Goal: Communication & Community: Connect with others

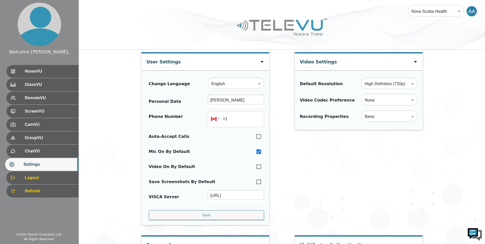
click at [472, 11] on div "AA" at bounding box center [471, 11] width 10 height 10
click at [36, 180] on span "Logout" at bounding box center [49, 178] width 51 height 6
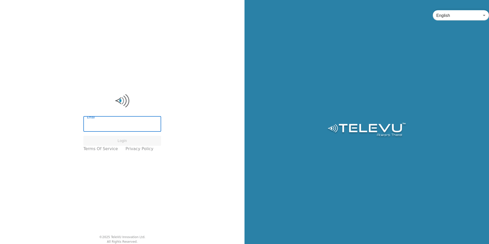
click at [118, 125] on input "Email" at bounding box center [122, 124] width 78 height 14
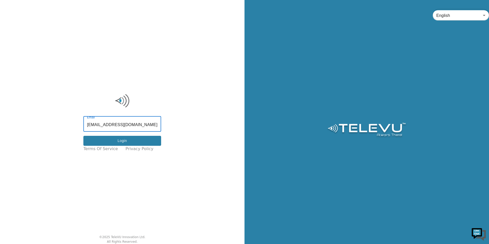
type input "ali.ahmed@nshealth.ca"
click at [109, 137] on button "Login" at bounding box center [122, 141] width 78 height 10
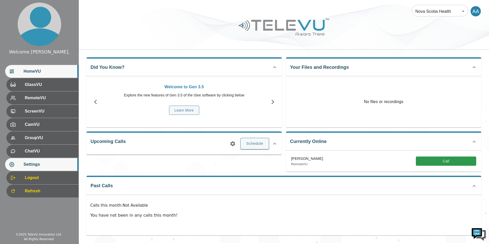
click at [45, 162] on span "Settings" at bounding box center [49, 164] width 51 height 6
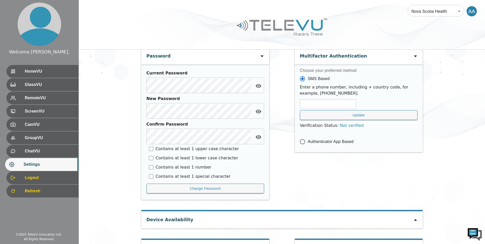
scroll to position [209, 0]
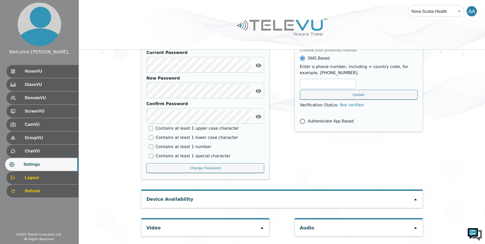
click at [413, 199] on div "Device Availability" at bounding box center [281, 199] width 281 height 17
click at [416, 200] on icon at bounding box center [415, 200] width 3 height 2
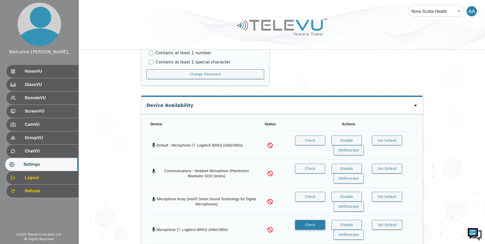
scroll to position [298, 0]
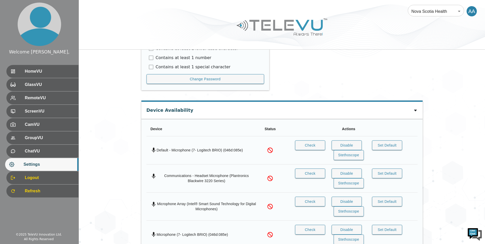
click at [413, 108] on div at bounding box center [415, 110] width 4 height 6
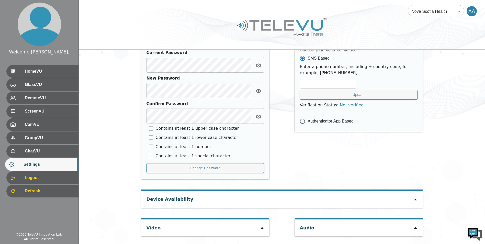
click at [259, 225] on div "Video" at bounding box center [205, 227] width 128 height 17
click at [261, 228] on icon at bounding box center [262, 228] width 4 height 4
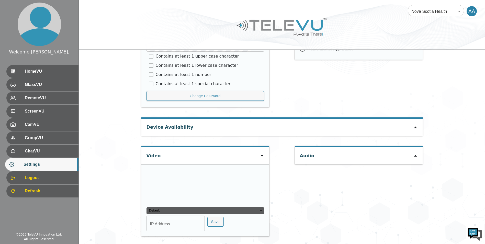
type input "1d858896e2b19ff24d8896755d4fa07a3af444476dd740bfd4a41717f3b3a53d"
click at [416, 155] on icon at bounding box center [415, 156] width 3 height 2
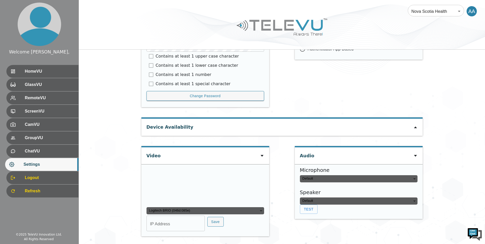
type input "default"
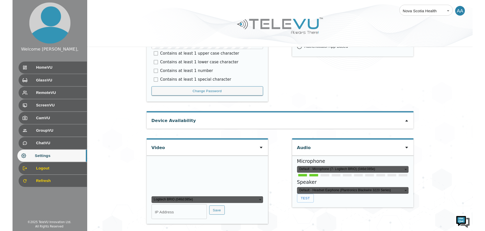
scroll to position [331, 0]
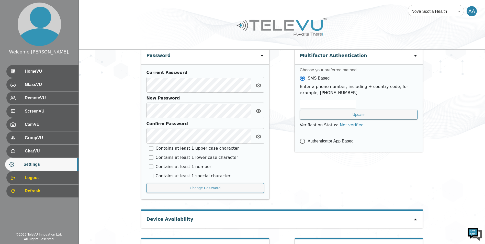
scroll to position [209, 0]
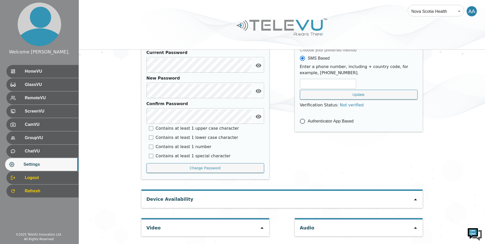
click at [415, 200] on icon at bounding box center [415, 200] width 3 height 2
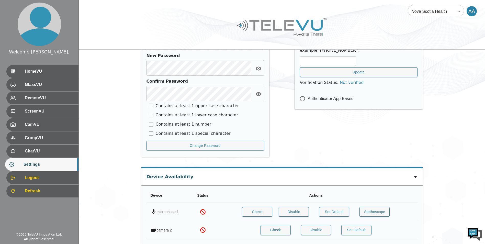
scroll to position [268, 0]
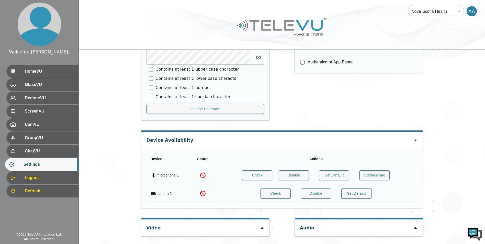
click at [262, 225] on div at bounding box center [262, 228] width 4 height 6
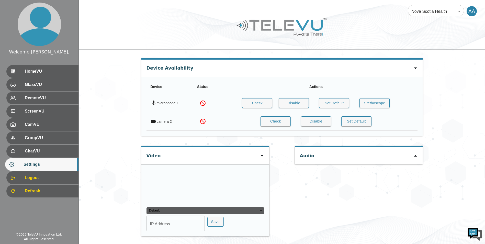
click at [418, 157] on div "Audio" at bounding box center [359, 155] width 128 height 17
click at [416, 157] on icon at bounding box center [415, 156] width 4 height 4
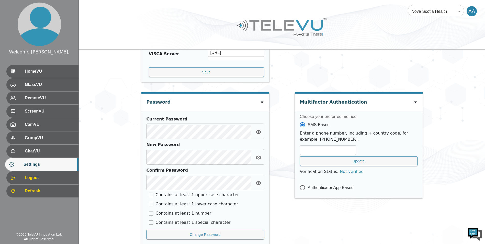
scroll to position [209, 0]
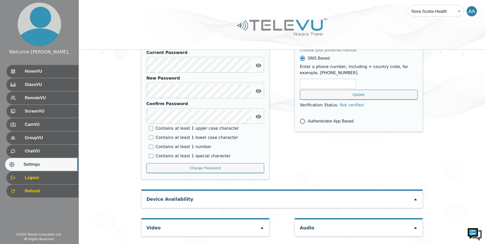
click at [261, 226] on icon at bounding box center [262, 228] width 4 height 4
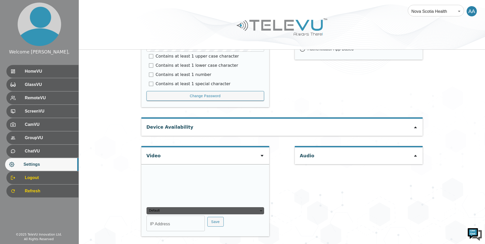
type input "1d858896e2b19ff24d8896755d4fa07a3af444476dd740bfd4a41717f3b3a53d"
click at [417, 154] on icon at bounding box center [415, 156] width 4 height 4
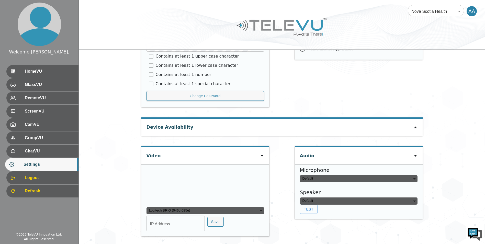
type input "default"
click at [230, 119] on div "Device Availability" at bounding box center [281, 127] width 281 height 17
click at [413, 125] on icon at bounding box center [415, 127] width 4 height 4
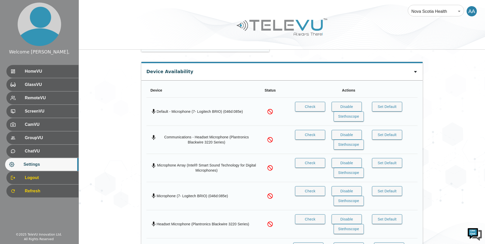
scroll to position [337, 0]
click at [309, 105] on button "Check" at bounding box center [310, 107] width 30 height 10
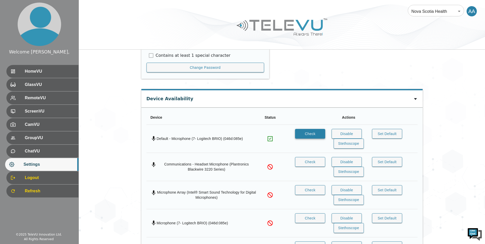
scroll to position [309, 0]
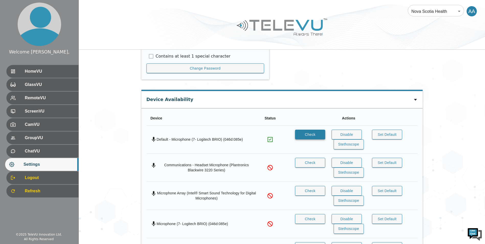
click at [306, 135] on button "Check" at bounding box center [310, 135] width 30 height 10
click at [334, 136] on button "Disable" at bounding box center [346, 135] width 30 height 10
click at [350, 132] on button "Enable" at bounding box center [346, 135] width 30 height 10
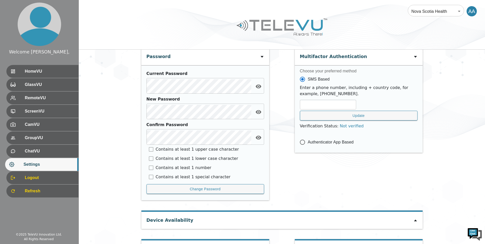
scroll to position [209, 0]
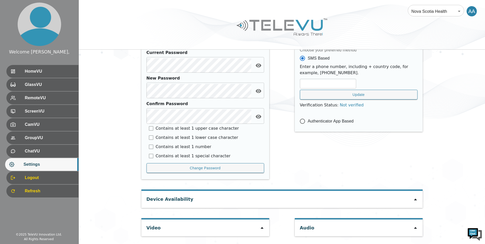
click at [412, 200] on div "Device Availability" at bounding box center [281, 199] width 281 height 17
click at [415, 199] on icon at bounding box center [415, 199] width 4 height 4
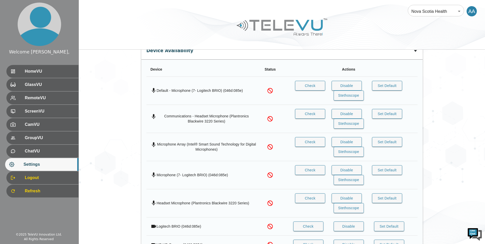
scroll to position [427, 0]
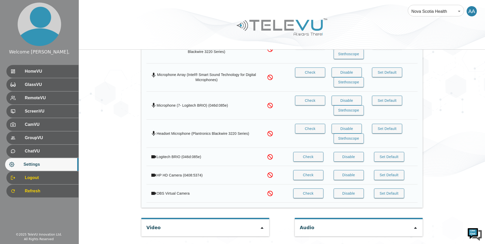
click at [262, 227] on icon at bounding box center [262, 228] width 4 height 4
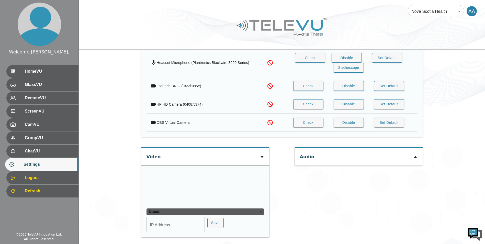
scroll to position [499, 0]
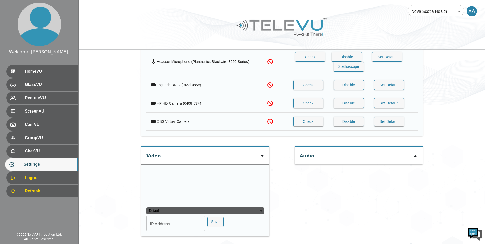
type input "1d858896e2b19ff24d8896755d4fa07a3af444476dd740bfd4a41717f3b3a53d"
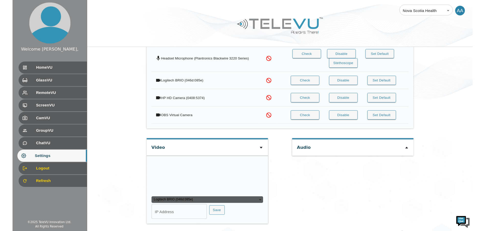
scroll to position [549, 0]
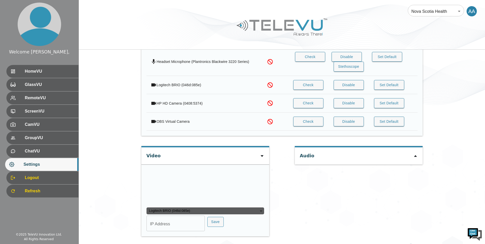
click at [415, 154] on icon at bounding box center [415, 156] width 4 height 4
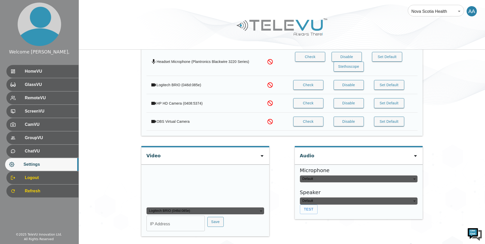
type input "default"
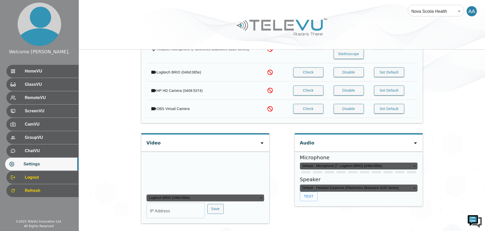
click at [263, 141] on icon at bounding box center [262, 143] width 4 height 4
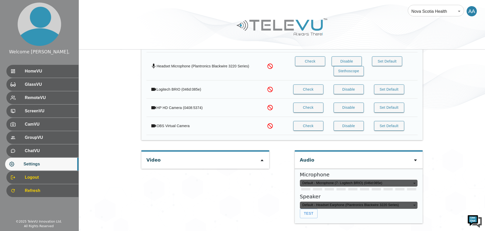
scroll to position [495, 0]
click at [417, 159] on icon at bounding box center [415, 160] width 4 height 4
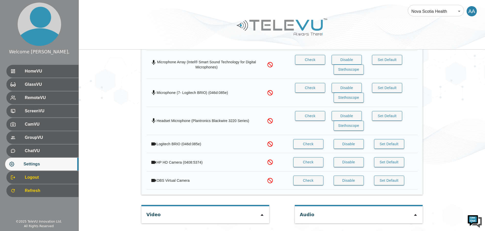
scroll to position [440, 0]
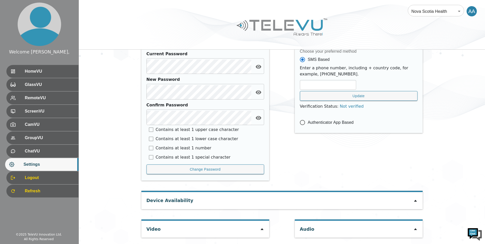
scroll to position [209, 0]
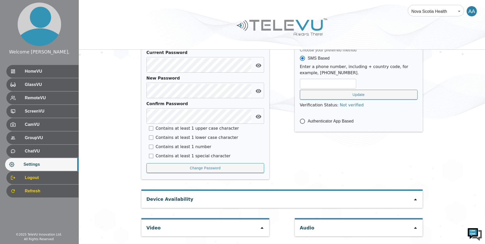
click at [263, 229] on icon at bounding box center [261, 228] width 3 height 2
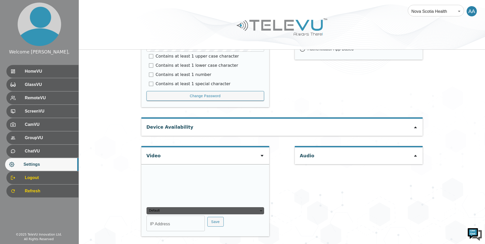
type input "1d858896e2b19ff24d8896755d4fa07a3af444476dd740bfd4a41717f3b3a53d"
click at [417, 157] on icon at bounding box center [415, 156] width 4 height 4
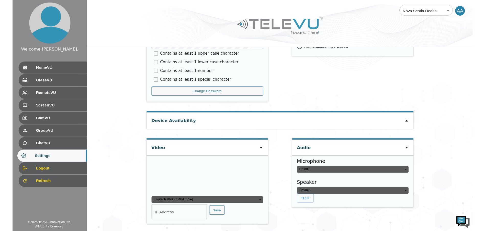
scroll to position [0, 0]
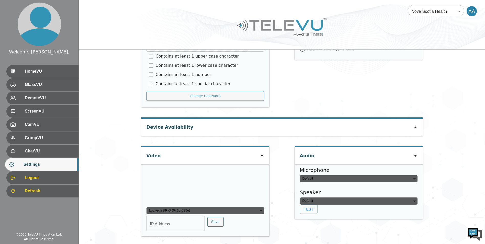
type input "default"
click at [414, 123] on div "Device Availability" at bounding box center [281, 127] width 281 height 17
click at [415, 129] on icon at bounding box center [415, 127] width 4 height 4
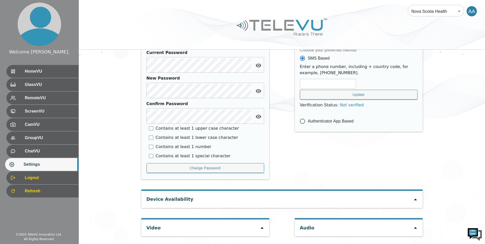
click at [262, 228] on icon at bounding box center [261, 228] width 3 height 2
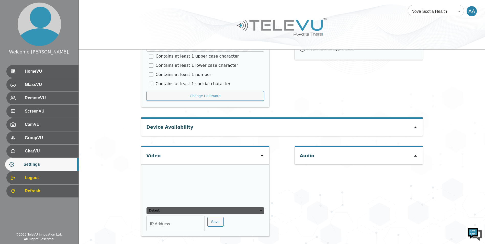
type input "1d858896e2b19ff24d8896755d4fa07a3af444476dd740bfd4a41717f3b3a53d"
click at [415, 154] on icon at bounding box center [415, 156] width 4 height 4
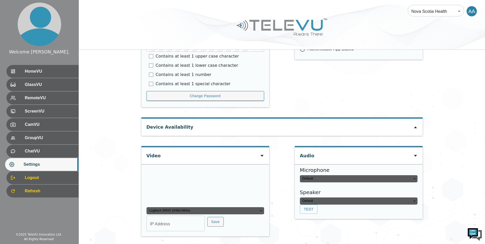
click at [174, 223] on input "IP Address" at bounding box center [175, 224] width 58 height 14
type input "COM8"
type input "default"
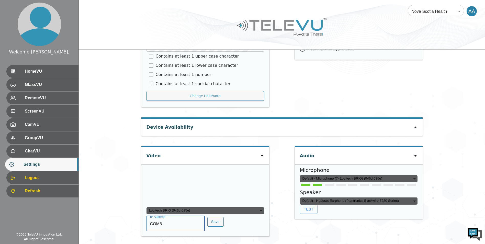
click at [394, 175] on div "Default - Microphone (7- Logitech BRIO) (046d:085e)" at bounding box center [359, 178] width 118 height 7
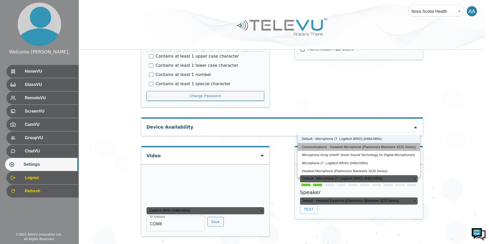
click at [366, 146] on li "Communications - Headset Microphone (Plantronics Blackwire 3220 Series)" at bounding box center [358, 147] width 122 height 8
type input "communications"
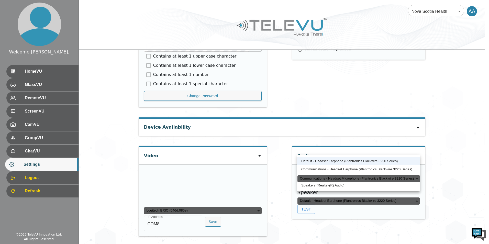
click at [366, 197] on div "Default - Headset Earphone (Plantronics Blackwire 3220 Series)" at bounding box center [358, 200] width 123 height 7
click at [366, 167] on li "Communications - Headset Earphone (Plantronics Blackwire 3220 Series)" at bounding box center [358, 169] width 123 height 8
type input "communications"
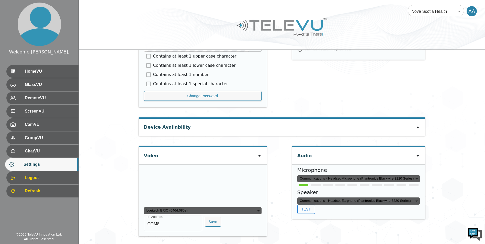
click at [308, 204] on button "Test" at bounding box center [306, 208] width 18 height 9
click at [251, 211] on div "Logitech BRIO (046d:085e)" at bounding box center [203, 210] width 118 height 7
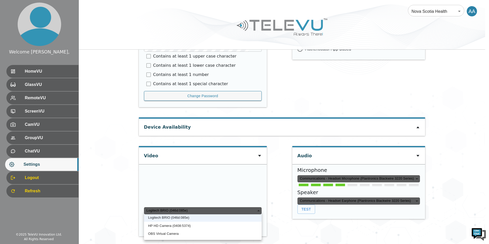
click at [224, 224] on li "HP HD Camera (0408:5374)" at bounding box center [203, 226] width 118 height 8
type input "b4c427e89b4dbdfe0a7f8957b39c0d72f8ce7faba8133f5524eb89bbccae530a"
click at [234, 210] on div "HP HD Camera (0408:5374)" at bounding box center [203, 210] width 118 height 7
click at [215, 217] on li "Logitech BRIO (046d:085e)" at bounding box center [203, 217] width 118 height 8
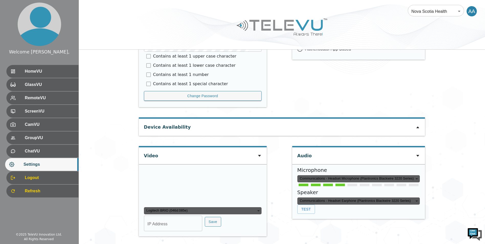
click at [248, 213] on div "Logitech BRIO (046d:085e)" at bounding box center [203, 210] width 118 height 7
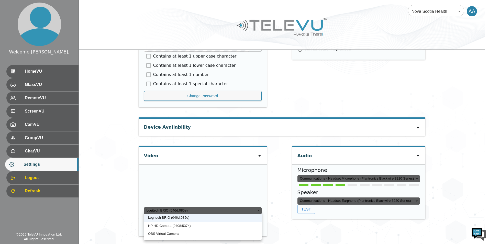
click at [177, 225] on li "HP HD Camera (0408:5374)" at bounding box center [203, 226] width 118 height 8
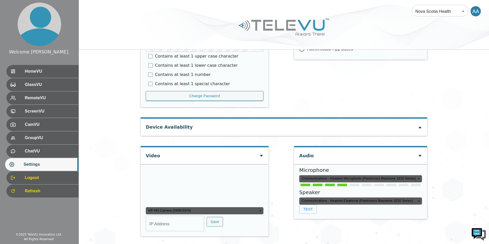
click at [211, 210] on div "HP HD Camera (0408:5374)" at bounding box center [205, 210] width 118 height 7
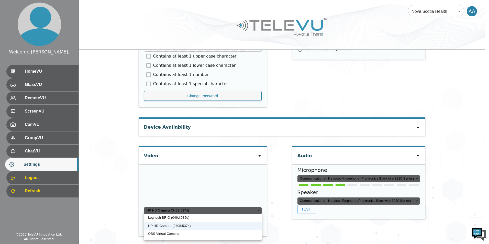
click at [189, 217] on li "Logitech BRIO (046d:085e)" at bounding box center [203, 217] width 118 height 8
click at [244, 210] on div "Logitech BRIO (046d:085e)" at bounding box center [203, 210] width 118 height 7
click at [217, 216] on li "Logitech BRIO (046d:085e)" at bounding box center [203, 217] width 118 height 8
click at [232, 213] on div "Logitech BRIO (046d:085e)" at bounding box center [203, 210] width 118 height 7
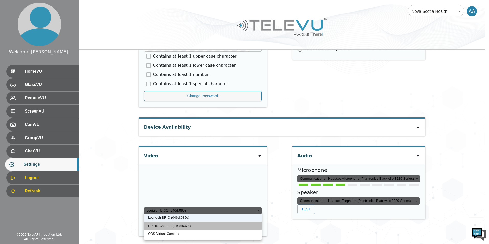
click at [226, 228] on li "HP HD Camera (0408:5374)" at bounding box center [203, 226] width 118 height 8
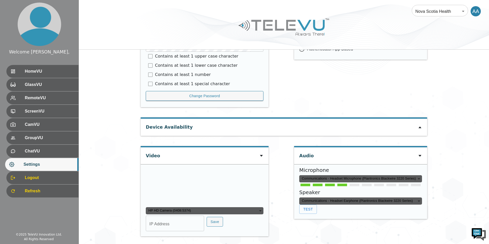
click at [233, 213] on div "HP HD Camera (0408:5374)" at bounding box center [205, 210] width 118 height 7
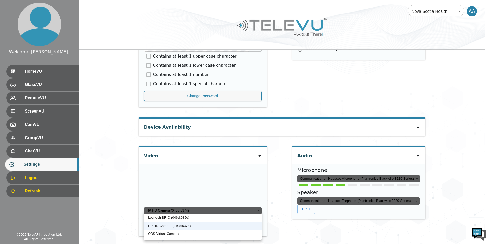
click at [228, 222] on li "HP HD Camera (0408:5374)" at bounding box center [203, 226] width 118 height 8
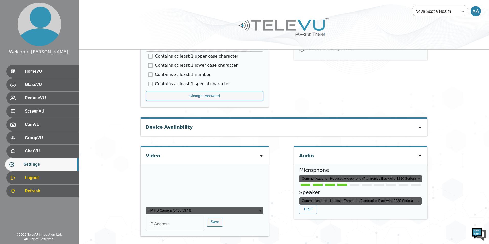
click at [234, 211] on div "HP HD Camera (0408:5374)" at bounding box center [205, 210] width 118 height 7
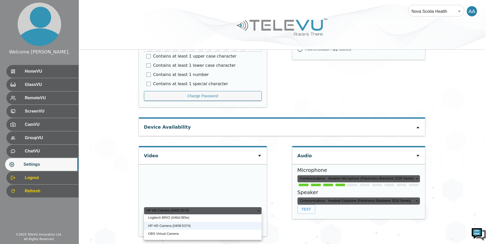
click at [232, 217] on li "Logitech BRIO (046d:085e)" at bounding box center [203, 217] width 118 height 8
click at [248, 208] on div "Logitech BRIO (046d:085e)" at bounding box center [203, 210] width 118 height 7
click at [200, 227] on li "HP HD Camera (0408:5374)" at bounding box center [203, 226] width 118 height 8
click at [224, 213] on div "HP HD Camera (0408:5374)" at bounding box center [203, 210] width 118 height 7
click at [203, 216] on li "Logitech BRIO (046d:085e)" at bounding box center [203, 217] width 118 height 8
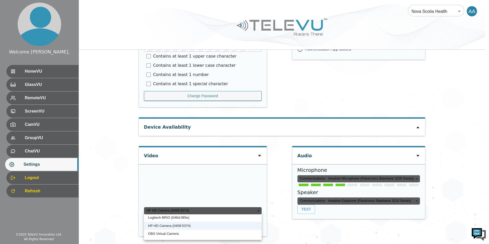
type input "1d858896e2b19ff24d8896755d4fa07a3af444476dd740bfd4a41717f3b3a53d"
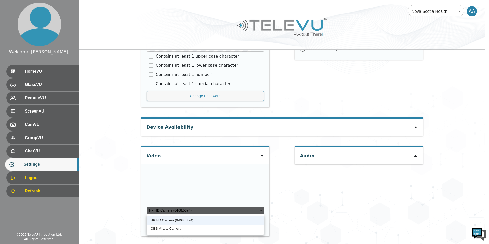
click at [417, 111] on div at bounding box center [244, 122] width 489 height 244
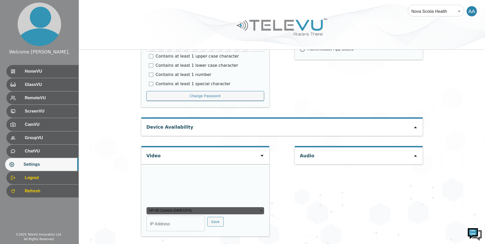
click at [415, 147] on div "Audio" at bounding box center [359, 155] width 128 height 17
drag, startPoint x: 413, startPoint y: 104, endPoint x: 413, endPoint y: 107, distance: 3.4
click at [412, 147] on div "Audio" at bounding box center [359, 155] width 128 height 17
click at [413, 154] on icon at bounding box center [415, 156] width 4 height 4
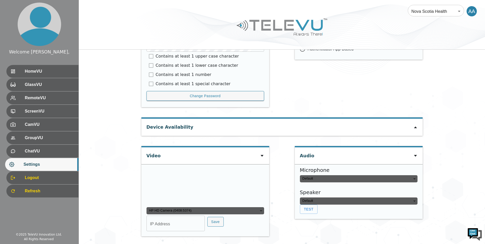
type input "default"
click at [321, 175] on div "Default - Microphone (7- Logitech BRIO) (046d:085e)" at bounding box center [359, 178] width 118 height 7
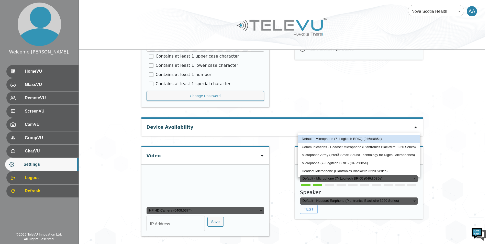
click at [329, 146] on li "Communications - Headset Microphone (Plantronics Blackwire 3220 Series)" at bounding box center [358, 147] width 122 height 8
type input "communications"
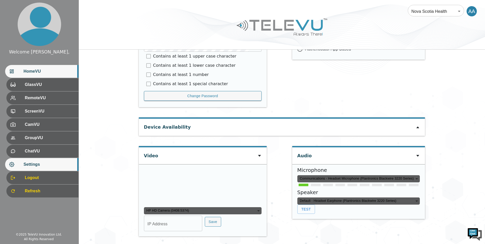
click at [44, 75] on div "HomeVU" at bounding box center [41, 71] width 73 height 13
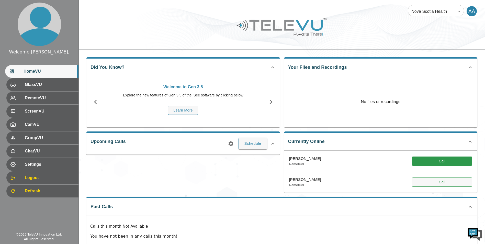
click at [436, 184] on button "Call" at bounding box center [442, 181] width 60 height 9
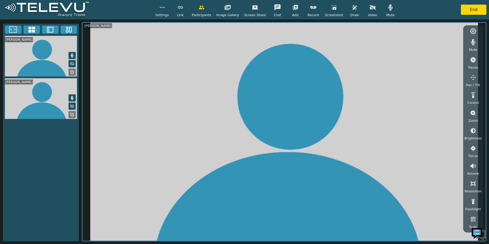
click at [369, 9] on icon "button" at bounding box center [372, 7] width 6 height 6
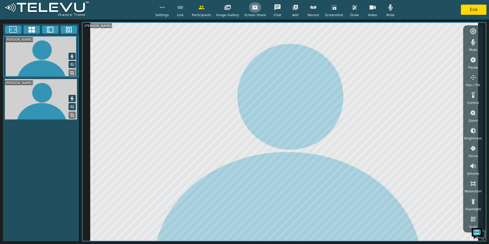
click at [256, 9] on button "button" at bounding box center [254, 7] width 13 height 10
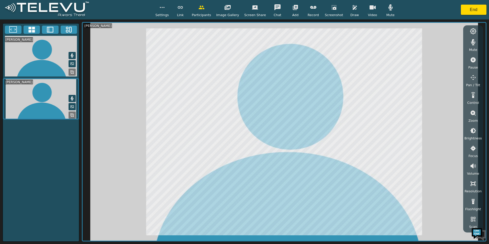
click at [368, 14] on span "Video" at bounding box center [372, 15] width 9 height 5
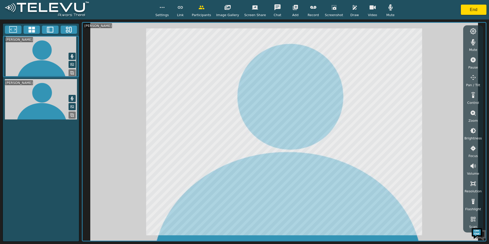
click at [252, 10] on icon "button" at bounding box center [255, 7] width 6 height 6
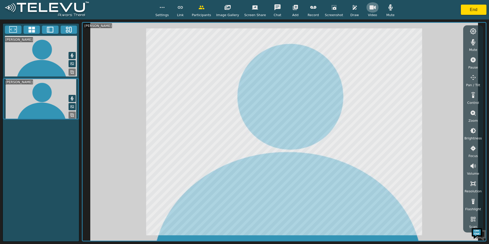
click at [369, 9] on icon "button" at bounding box center [372, 7] width 6 height 4
click at [369, 9] on icon "button" at bounding box center [372, 7] width 6 height 5
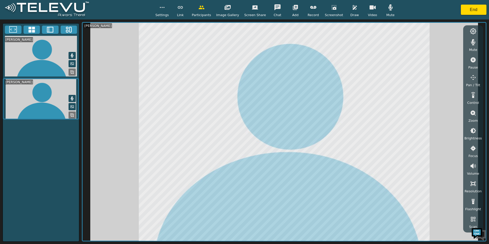
click at [49, 93] on video at bounding box center [41, 98] width 76 height 41
click at [42, 95] on video at bounding box center [41, 98] width 76 height 41
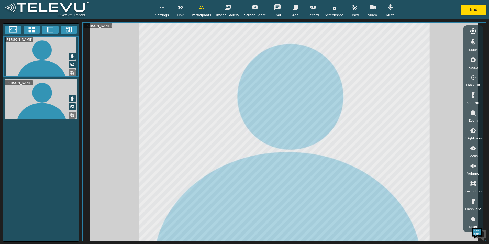
click at [42, 95] on video at bounding box center [41, 99] width 76 height 41
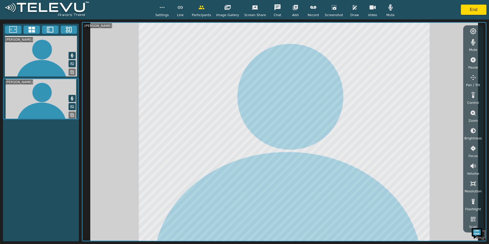
click at [74, 117] on icon at bounding box center [72, 115] width 4 height 4
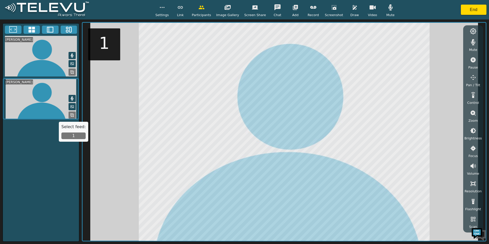
click at [72, 136] on button "1" at bounding box center [73, 135] width 24 height 7
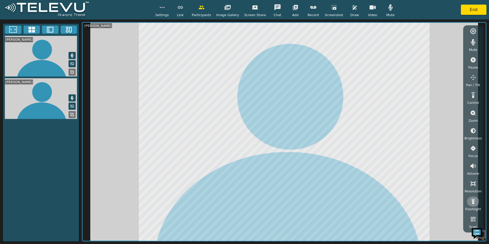
click at [473, 200] on icon "button" at bounding box center [472, 201] width 3 height 5
click at [473, 200] on icon "button" at bounding box center [472, 201] width 5 height 5
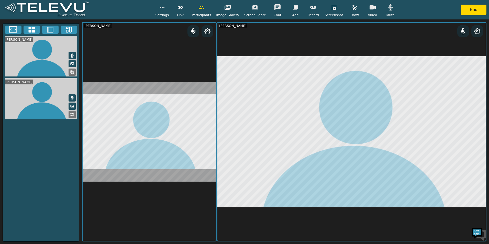
click at [31, 31] on icon at bounding box center [31, 30] width 6 height 6
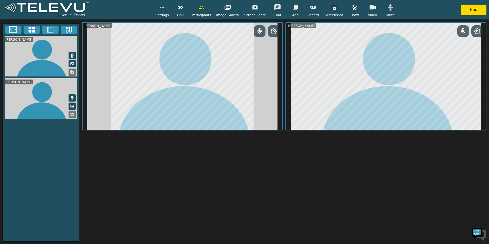
click at [50, 28] on icon at bounding box center [50, 30] width 8 height 8
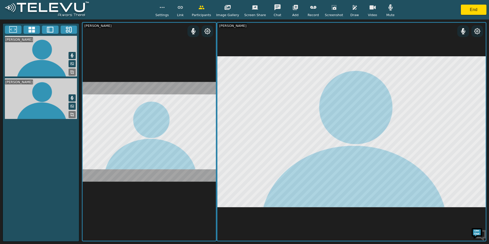
click at [70, 30] on icon at bounding box center [69, 30] width 8 height 8
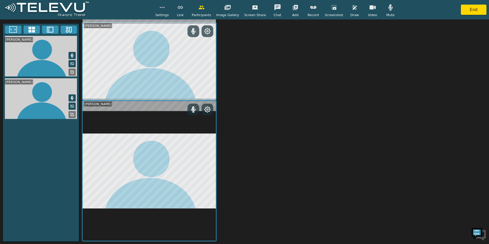
click at [26, 29] on button at bounding box center [32, 30] width 17 height 8
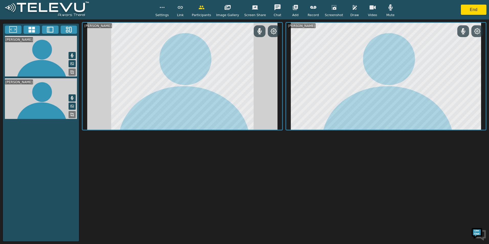
click at [15, 29] on icon at bounding box center [13, 30] width 8 height 8
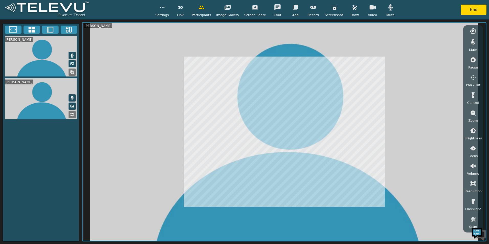
click at [26, 29] on button at bounding box center [32, 30] width 17 height 8
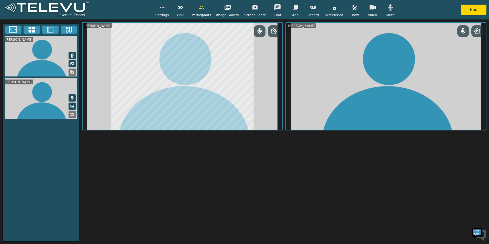
click at [60, 31] on div at bounding box center [41, 30] width 76 height 12
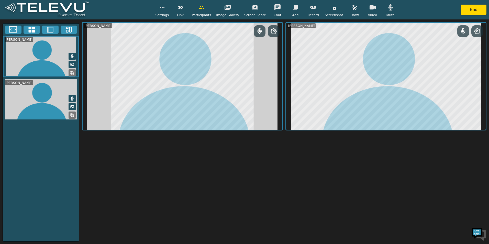
click at [76, 30] on button at bounding box center [69, 30] width 17 height 8
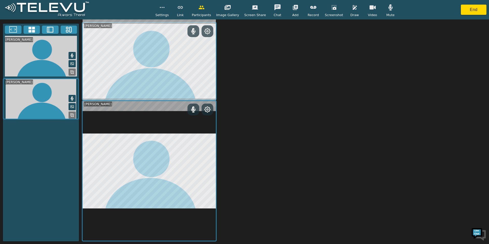
click at [35, 33] on icon at bounding box center [32, 30] width 8 height 8
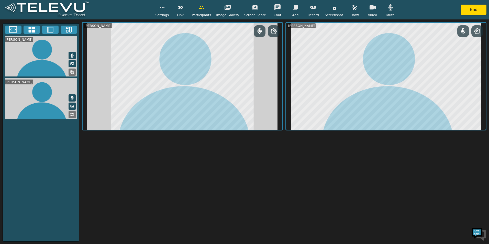
click at [48, 29] on icon at bounding box center [50, 30] width 6 height 6
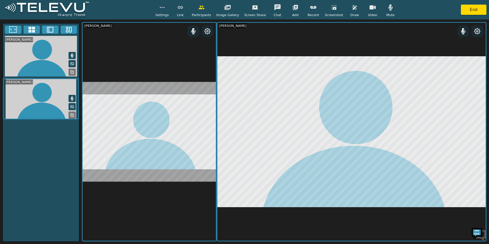
click at [75, 29] on button at bounding box center [69, 30] width 17 height 8
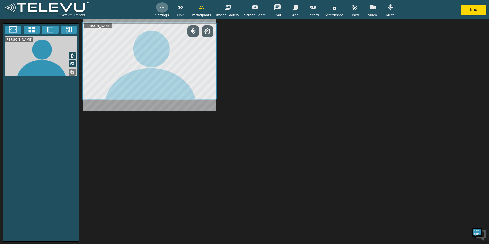
click at [165, 8] on icon "button" at bounding box center [162, 7] width 6 height 6
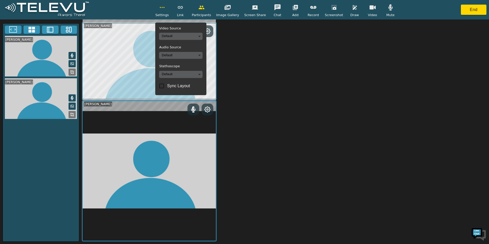
click at [201, 34] on body "Settings Video Source Default Audio Source Default Stethoscope Default Sync Lay…" at bounding box center [244, 122] width 489 height 244
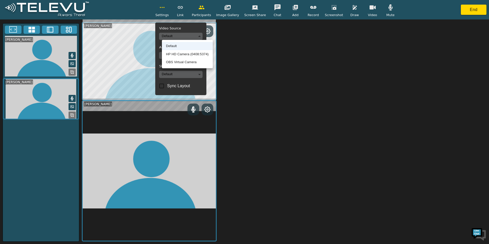
click at [201, 34] on div at bounding box center [244, 122] width 489 height 244
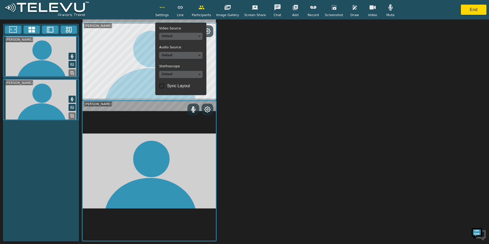
click at [200, 33] on body "Settings Video Source Default Audio Source Default Stethoscope Default Sync Lay…" at bounding box center [244, 122] width 489 height 244
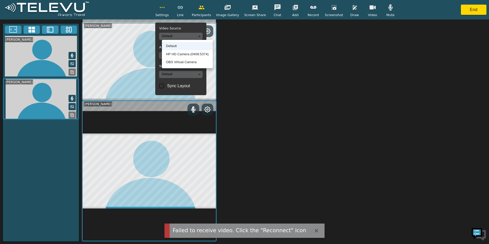
click at [201, 27] on div at bounding box center [244, 122] width 489 height 244
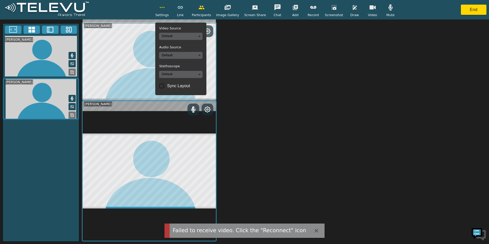
click at [226, 32] on div "[PERSON_NAME] [PERSON_NAME]" at bounding box center [284, 132] width 404 height 220
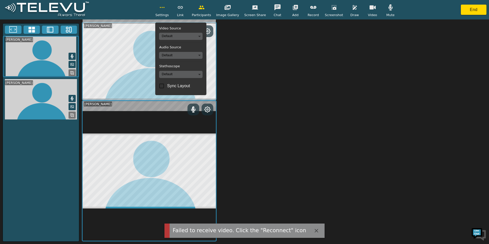
click at [165, 8] on icon "button" at bounding box center [162, 7] width 6 height 6
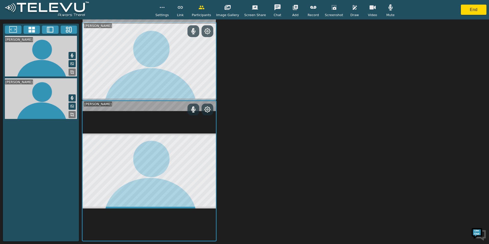
click at [165, 8] on icon "button" at bounding box center [162, 7] width 6 height 6
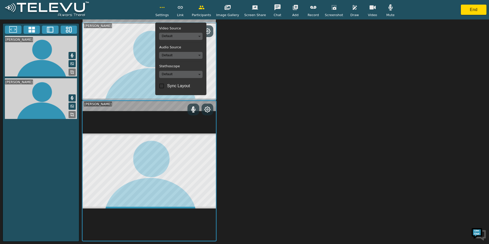
click at [261, 38] on div "[PERSON_NAME] [PERSON_NAME]" at bounding box center [284, 132] width 404 height 220
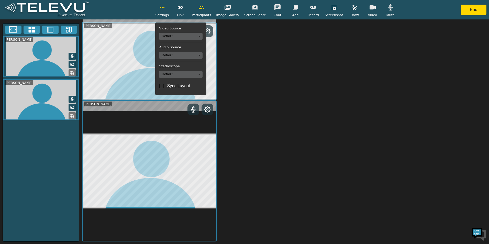
click at [69, 31] on rect at bounding box center [70, 29] width 2 height 5
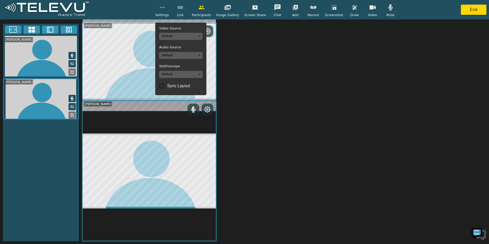
click at [13, 29] on icon at bounding box center [13, 30] width 8 height 8
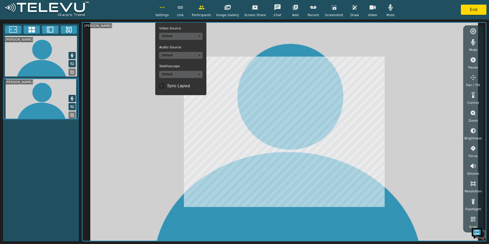
click at [31, 28] on icon at bounding box center [31, 30] width 6 height 6
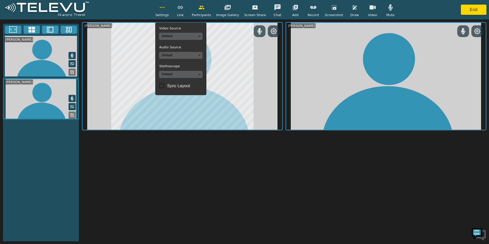
click at [50, 29] on icon at bounding box center [50, 30] width 8 height 8
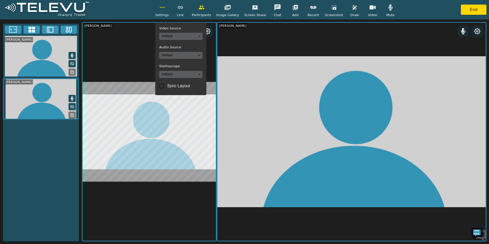
click at [67, 28] on icon at bounding box center [69, 30] width 8 height 8
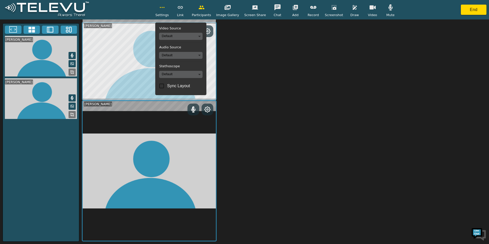
click at [61, 99] on video at bounding box center [41, 98] width 76 height 41
click at [59, 92] on video at bounding box center [41, 98] width 76 height 41
click at [74, 30] on button at bounding box center [69, 30] width 17 height 8
click at [53, 31] on icon at bounding box center [50, 30] width 6 height 6
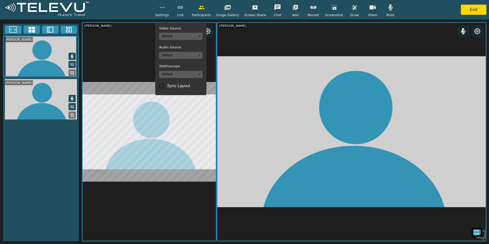
click at [164, 13] on span "Settings" at bounding box center [162, 15] width 14 height 5
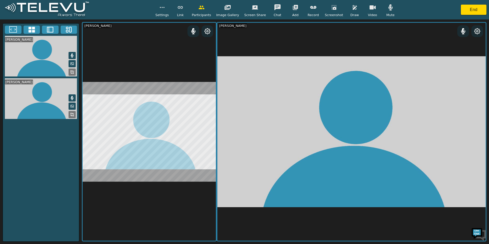
click at [73, 117] on icon at bounding box center [72, 114] width 4 height 4
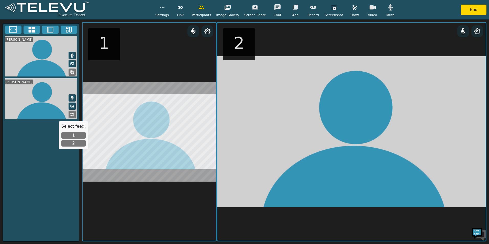
click at [74, 142] on button "2" at bounding box center [73, 143] width 24 height 7
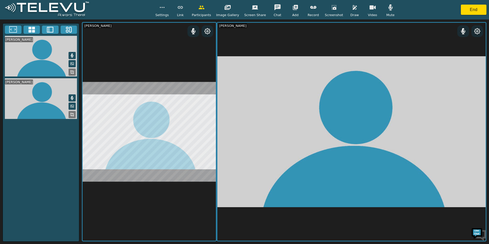
click at [45, 111] on video at bounding box center [41, 98] width 76 height 41
drag, startPoint x: 45, startPoint y: 111, endPoint x: 47, endPoint y: 113, distance: 2.8
click at [47, 113] on video at bounding box center [41, 98] width 76 height 41
click at [54, 66] on video at bounding box center [41, 56] width 76 height 41
click at [51, 98] on video at bounding box center [41, 98] width 76 height 41
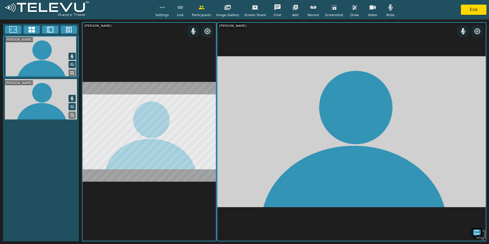
click at [69, 28] on rect at bounding box center [70, 29] width 2 height 5
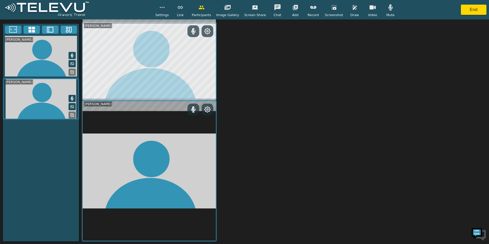
click at [49, 30] on icon at bounding box center [50, 30] width 6 height 6
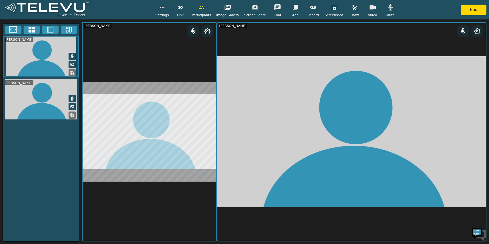
click at [14, 30] on icon at bounding box center [13, 30] width 8 height 8
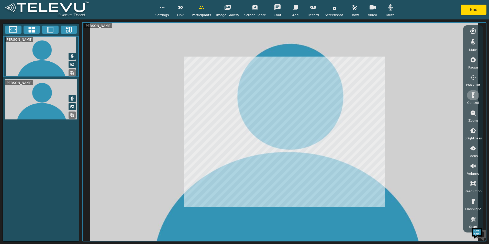
click at [471, 93] on icon "button" at bounding box center [473, 95] width 6 height 6
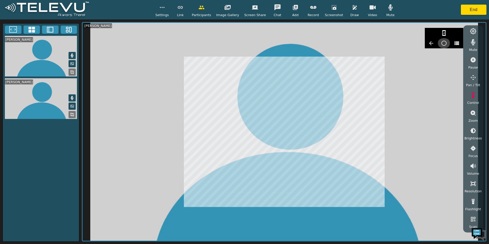
click at [443, 42] on icon "button" at bounding box center [444, 43] width 6 height 6
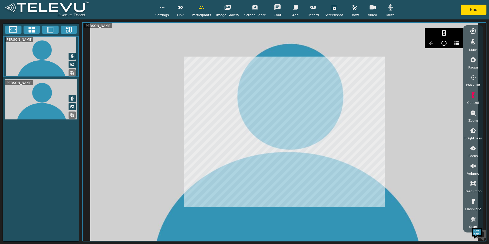
click at [459, 44] on icon "button" at bounding box center [456, 43] width 6 height 6
click at [471, 97] on icon "button" at bounding box center [473, 95] width 6 height 6
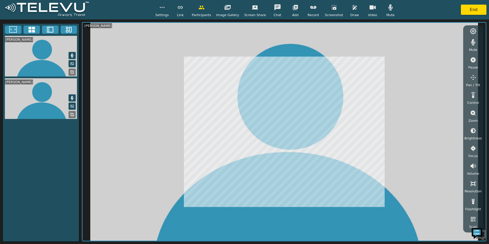
click at [471, 76] on icon "button" at bounding box center [473, 77] width 6 height 6
drag, startPoint x: 433, startPoint y: 42, endPoint x: 438, endPoint y: 43, distance: 5.0
click at [434, 42] on icon "button" at bounding box center [431, 43] width 6 height 6
click at [446, 43] on icon "button" at bounding box center [444, 43] width 6 height 5
click at [459, 43] on icon "button" at bounding box center [456, 43] width 5 height 5
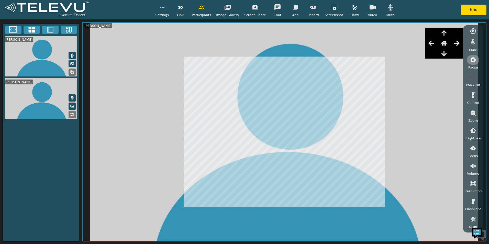
click at [473, 60] on icon "button" at bounding box center [473, 60] width 6 height 6
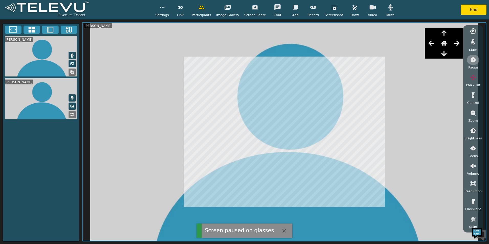
click at [472, 58] on icon "button" at bounding box center [472, 59] width 5 height 5
click at [474, 43] on icon "button" at bounding box center [473, 42] width 4 height 6
click at [474, 43] on icon "button" at bounding box center [473, 42] width 6 height 5
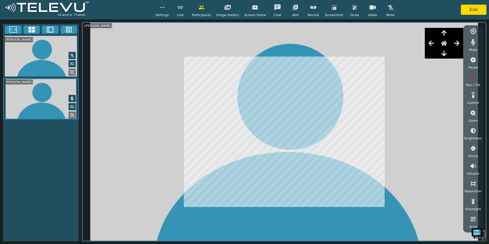
click at [473, 32] on circle at bounding box center [473, 31] width 2 height 2
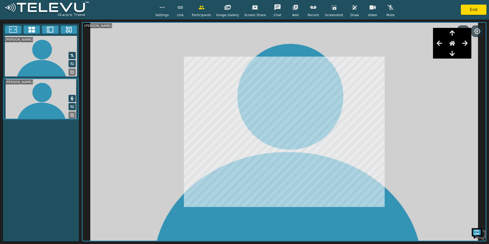
click at [473, 32] on button at bounding box center [476, 31] width 9 height 7
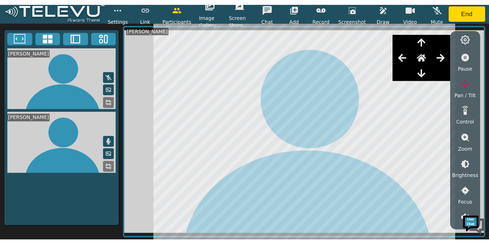
scroll to position [17, 0]
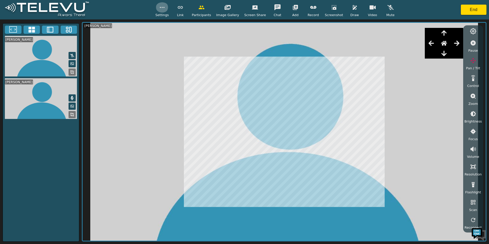
click at [164, 10] on button "button" at bounding box center [162, 7] width 13 height 10
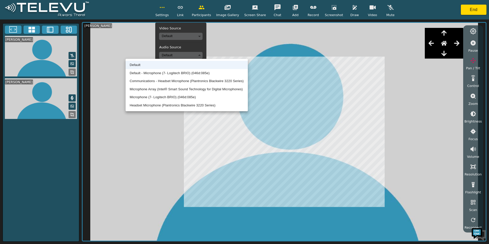
click at [192, 53] on body "Settings Video Source Default Audio Source Default Stethoscope Default Sync Lay…" at bounding box center [244, 122] width 489 height 244
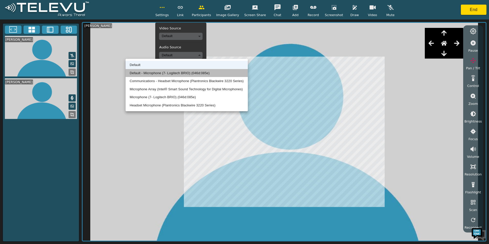
click at [180, 71] on li "Default - Microphone (7- Logitech BRIO) (046d:085e)" at bounding box center [186, 73] width 122 height 8
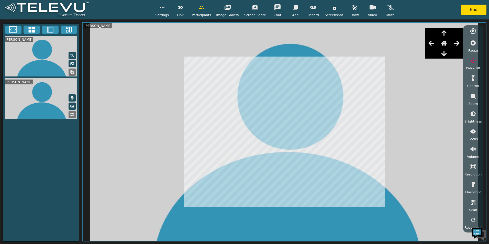
click at [69, 59] on button at bounding box center [71, 55] width 7 height 7
click at [44, 114] on video at bounding box center [41, 98] width 76 height 41
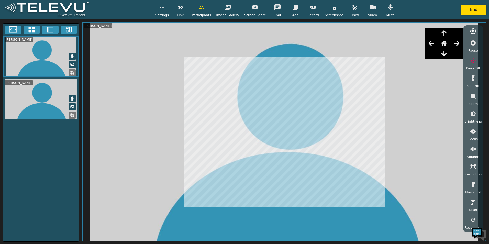
click at [166, 13] on span "Settings" at bounding box center [162, 15] width 14 height 5
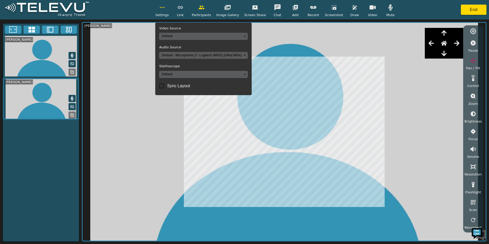
click at [154, 7] on div "Settings Video Source Default Audio Source Default - Microphone (7- Logitech BR…" at bounding box center [244, 9] width 489 height 19
click at [165, 5] on icon "button" at bounding box center [162, 7] width 6 height 6
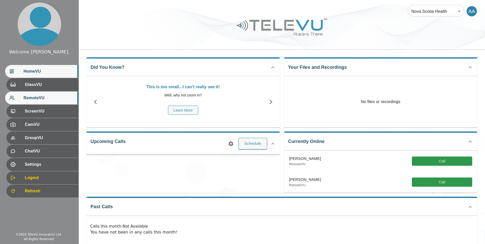
click at [54, 95] on span "RemoteVU" at bounding box center [49, 98] width 51 height 6
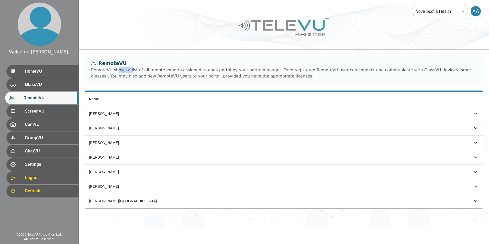
drag, startPoint x: 116, startPoint y: 70, endPoint x: 128, endPoint y: 70, distance: 11.8
click at [128, 70] on div "RemoteVU shows a list of all remote experts assigned to each portal by your por…" at bounding box center [283, 73] width 385 height 12
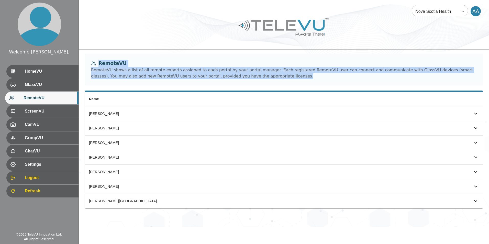
drag, startPoint x: 91, startPoint y: 63, endPoint x: 250, endPoint y: 84, distance: 159.5
click at [250, 84] on div "RemoteVU RemoteVU shows a list of all remote experts assigned to each portal by…" at bounding box center [284, 70] width 398 height 32
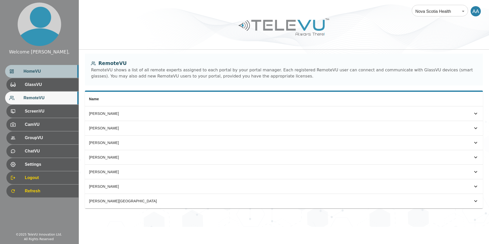
click at [30, 71] on span "HomeVU" at bounding box center [49, 71] width 51 height 6
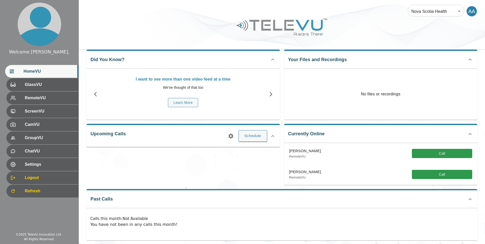
scroll to position [12, 0]
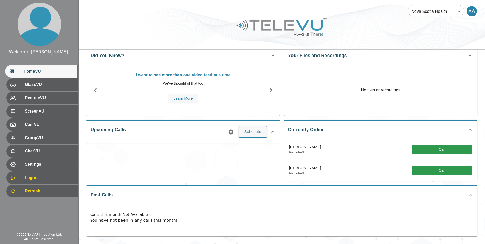
drag, startPoint x: 288, startPoint y: 130, endPoint x: 314, endPoint y: 129, distance: 25.3
click at [314, 129] on div "Currently Online Rob Baxter RemoteVU Call Libadia, Scott RemoteVU Call" at bounding box center [380, 150] width 193 height 61
click at [424, 167] on button "Call" at bounding box center [442, 170] width 60 height 9
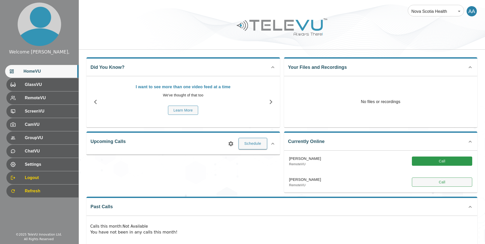
click at [445, 179] on button "Call" at bounding box center [442, 181] width 60 height 9
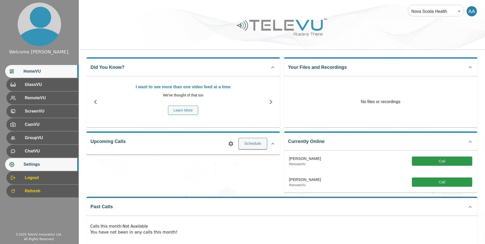
drag, startPoint x: 43, startPoint y: 163, endPoint x: 40, endPoint y: 167, distance: 5.3
click at [43, 163] on span "Settings" at bounding box center [49, 164] width 51 height 6
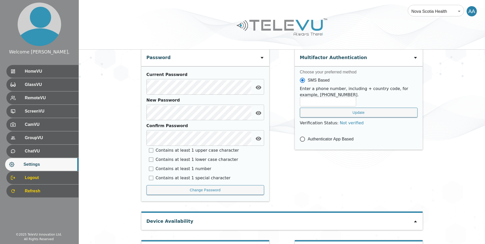
scroll to position [209, 0]
